Goal: Task Accomplishment & Management: Manage account settings

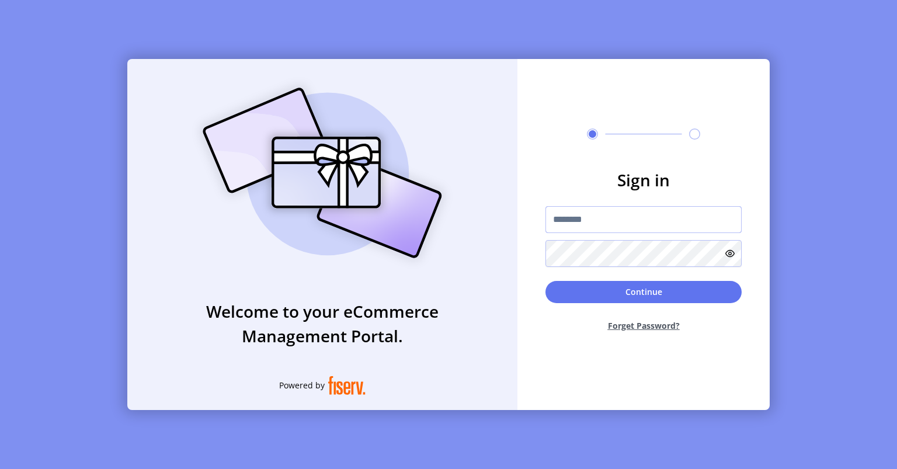
click at [585, 215] on input "text" at bounding box center [643, 219] width 196 height 27
click at [609, 225] on input "text" at bounding box center [643, 219] width 196 height 27
click at [589, 218] on input "text" at bounding box center [643, 219] width 196 height 27
